Goal: Task Accomplishment & Management: Use online tool/utility

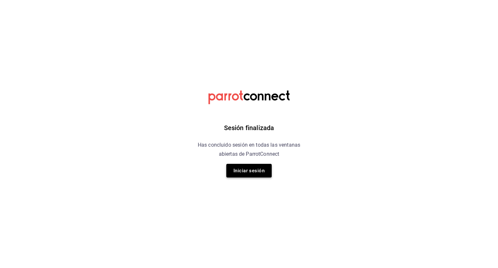
click at [254, 170] on button "Iniciar sesión" at bounding box center [248, 171] width 45 height 14
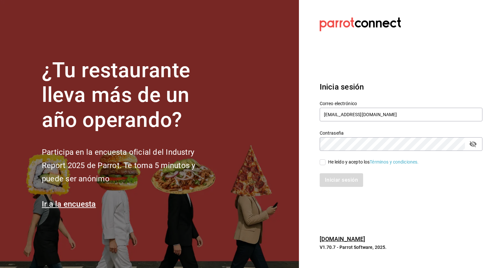
click at [325, 161] on input "He leído y acepto los Términos y condiciones." at bounding box center [322, 162] width 6 height 6
checkbox input "true"
click at [328, 177] on button "Iniciar sesión" at bounding box center [341, 180] width 44 height 14
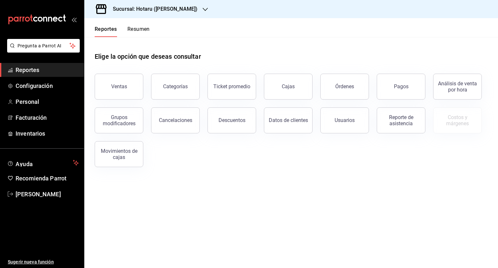
click at [182, 8] on div "Sucursal: Hotaru ([PERSON_NAME])" at bounding box center [290, 9] width 413 height 18
click at [173, 10] on div "Sucursal: Hotaru ([PERSON_NAME])" at bounding box center [149, 9] width 121 height 18
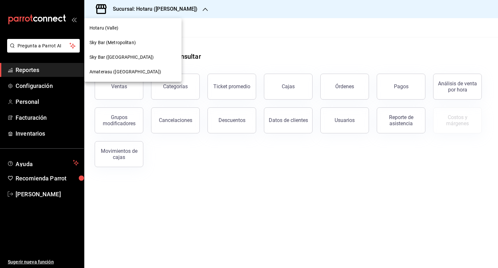
click at [122, 72] on span "Amaterasu ([GEOGRAPHIC_DATA])" at bounding box center [125, 71] width 72 height 7
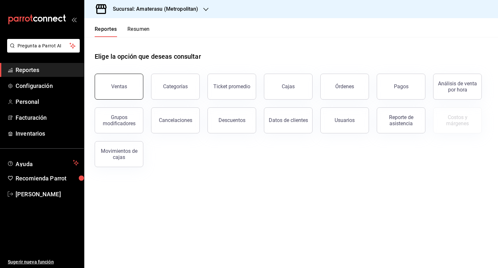
click at [121, 84] on div "Ventas" at bounding box center [119, 86] width 16 height 6
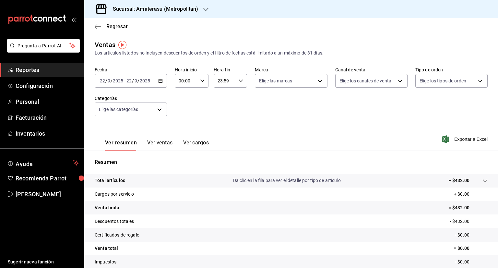
click at [158, 79] on icon "button" at bounding box center [160, 80] width 5 height 5
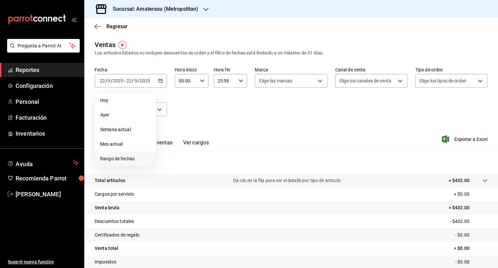
click at [110, 157] on span "Rango de fechas" at bounding box center [125, 158] width 50 height 7
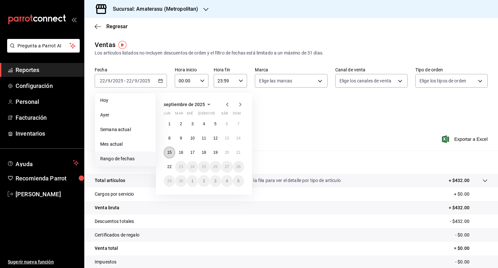
click at [169, 153] on abbr "15" at bounding box center [169, 152] width 4 height 5
click at [168, 164] on button "22" at bounding box center [169, 167] width 11 height 12
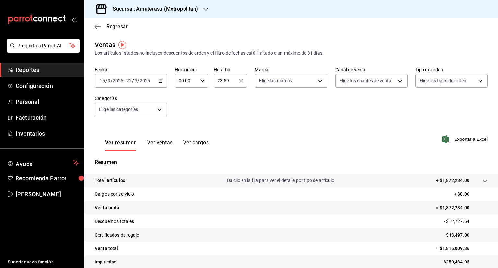
click at [200, 79] on icon "button" at bounding box center [202, 80] width 5 height 5
click at [182, 115] on span "05" at bounding box center [182, 113] width 6 height 5
type input "05:00"
click at [228, 80] on div at bounding box center [249, 134] width 498 height 268
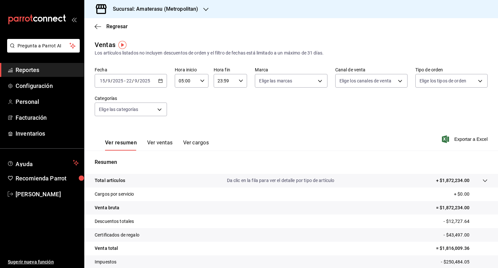
click at [240, 80] on \(Stroke\) "button" at bounding box center [241, 80] width 4 height 2
click at [220, 107] on span "05" at bounding box center [220, 104] width 6 height 5
click at [312, 81] on div at bounding box center [249, 134] width 498 height 268
click at [224, 81] on input "05:59" at bounding box center [225, 80] width 23 height 13
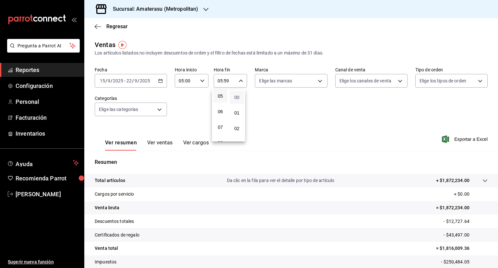
click at [238, 95] on span "00" at bounding box center [237, 97] width 6 height 5
type input "05:00"
click at [316, 82] on div at bounding box center [249, 134] width 498 height 268
click at [316, 82] on body "Pregunta a Parrot AI Reportes Configuración Personal Facturación Inventarios Ay…" at bounding box center [249, 134] width 498 height 268
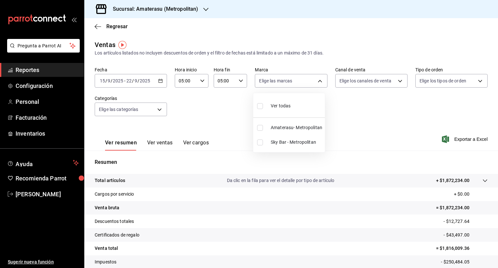
click at [276, 110] on div "Ver todas" at bounding box center [273, 105] width 33 height 14
type input "e4cd7fcb-d45b-43ae-a99f-ad4ccfcd9032,f3afaab8-8c3d-4e49-a299-af9bdf6027b2"
checkbox input "true"
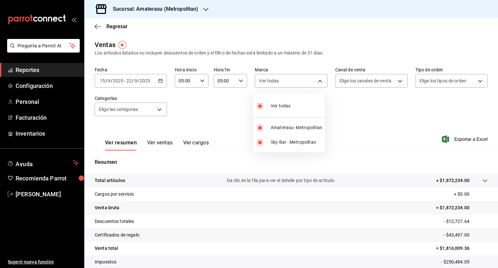
click at [394, 125] on div at bounding box center [249, 134] width 498 height 268
click at [442, 138] on icon "button" at bounding box center [445, 139] width 7 height 8
